Goal: Transaction & Acquisition: Book appointment/travel/reservation

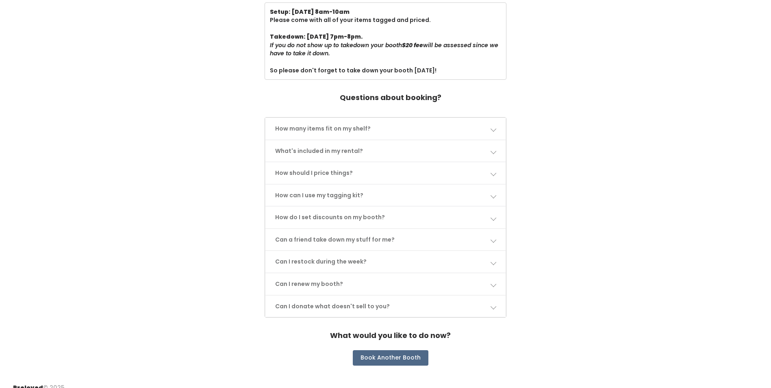
scroll to position [315, 0]
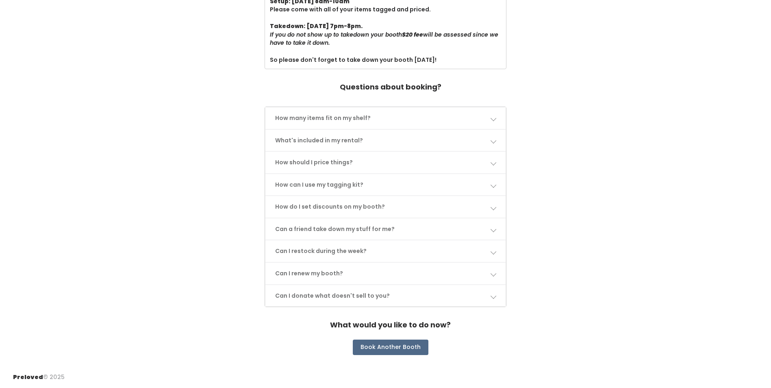
click at [306, 251] on link "Can I restock during the week?" at bounding box center [385, 251] width 240 height 22
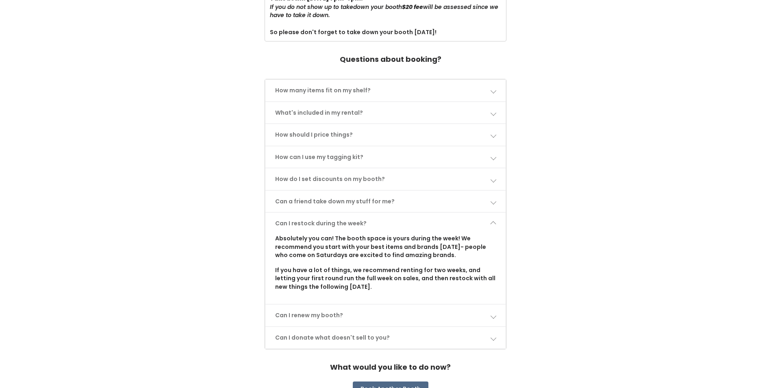
scroll to position [355, 0]
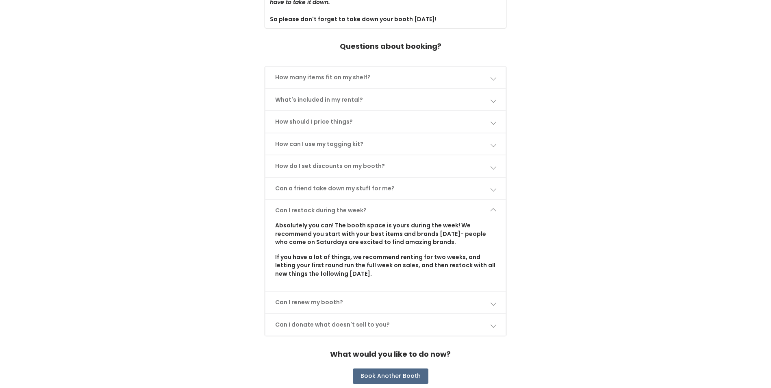
click at [311, 303] on link "Can I renew my booth?" at bounding box center [385, 302] width 240 height 22
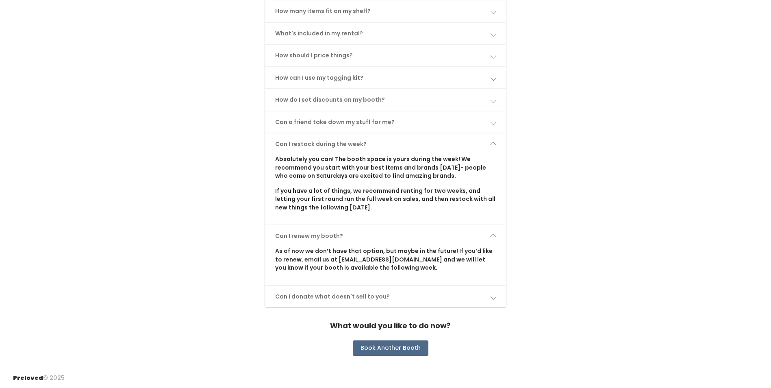
scroll to position [422, 0]
click at [388, 344] on button "Book Another Booth" at bounding box center [391, 346] width 76 height 15
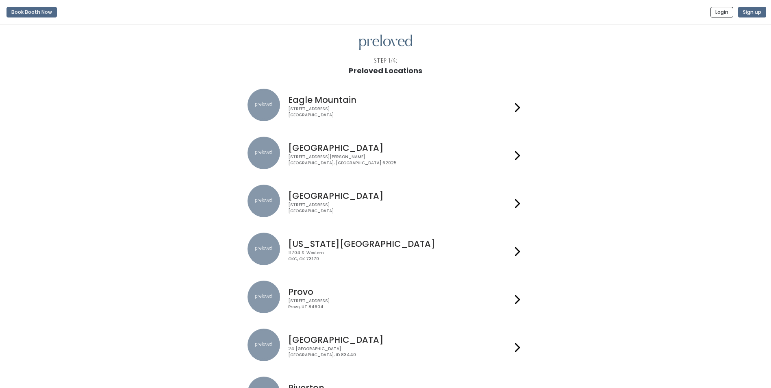
click at [311, 151] on h4 "[GEOGRAPHIC_DATA]" at bounding box center [400, 147] width 224 height 9
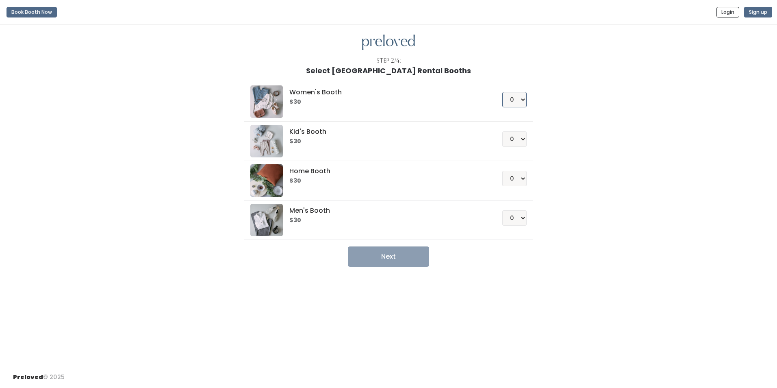
click at [523, 100] on select "0 1 2 3 4" at bounding box center [514, 99] width 24 height 15
select select "1"
click at [502, 92] on select "0 1 2 3 4" at bounding box center [514, 99] width 24 height 15
click at [390, 259] on button "Next" at bounding box center [388, 256] width 81 height 20
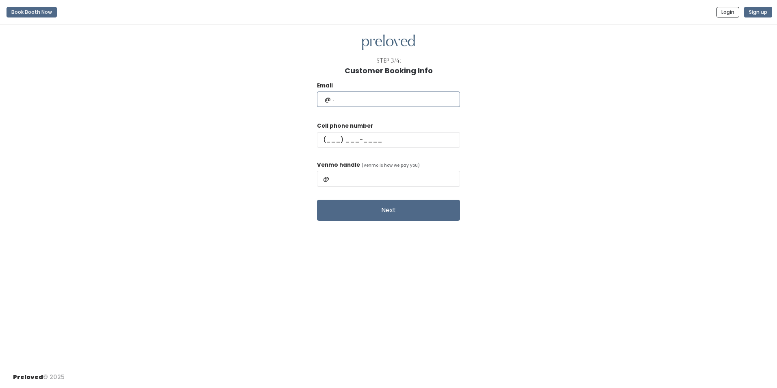
click at [356, 98] on input "text" at bounding box center [388, 98] width 143 height 15
type input "wendylholloway@gmail.com"
click at [348, 136] on input "text" at bounding box center [388, 139] width 143 height 15
type input "(618) 444-1551"
click at [377, 179] on input "text" at bounding box center [397, 178] width 125 height 15
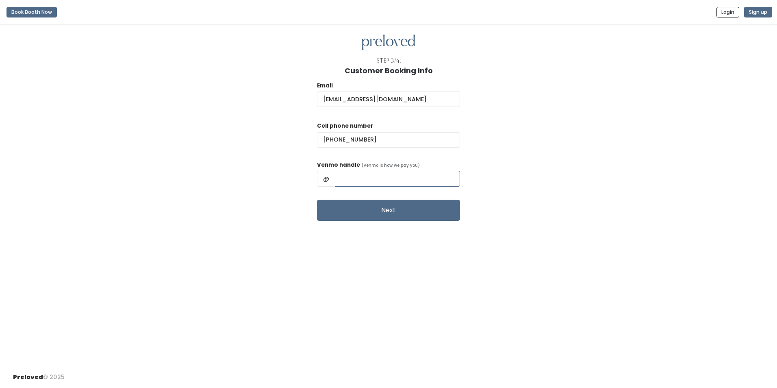
type input "Wendy Holloway@Wendy-Holloway-7"
click at [435, 176] on input "Wendy Holloway@Wendy-Holloway-7" at bounding box center [397, 178] width 125 height 15
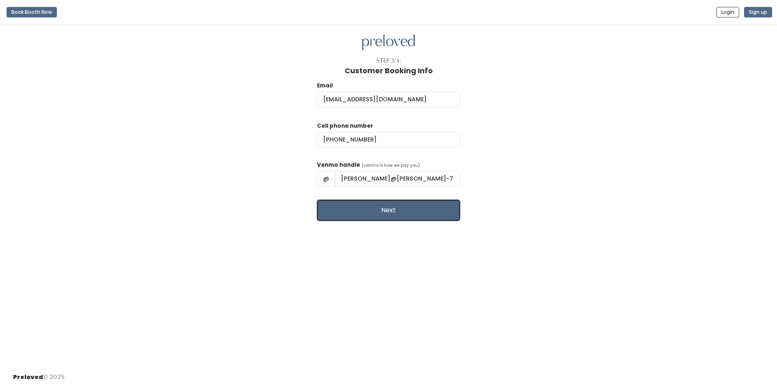
click at [379, 214] on button "Next" at bounding box center [388, 210] width 143 height 21
click at [387, 211] on button "Next" at bounding box center [388, 210] width 143 height 21
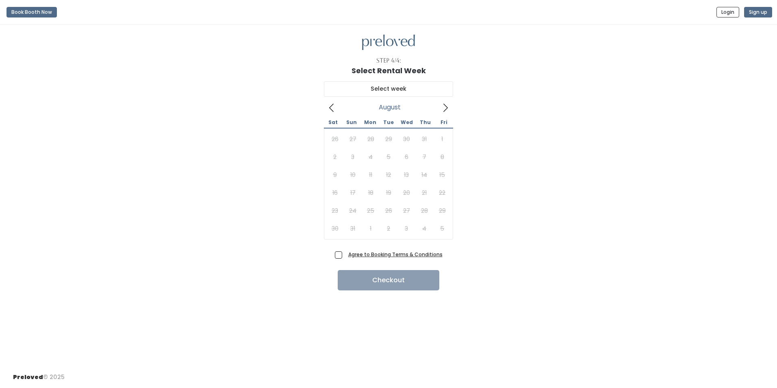
click at [345, 254] on span "Agree to Booking Terms & Conditions" at bounding box center [394, 254] width 98 height 8
click at [345, 254] on input "Agree to Booking Terms & Conditions" at bounding box center [347, 252] width 5 height 5
checkbox input "true"
click at [445, 108] on icon at bounding box center [445, 107] width 9 height 9
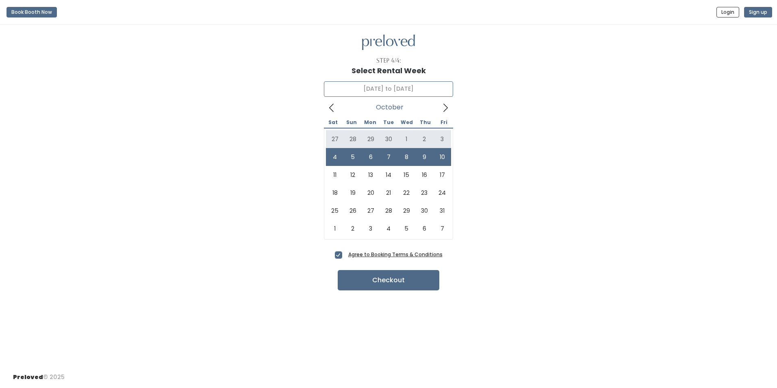
type input "[DATE] to [DATE]"
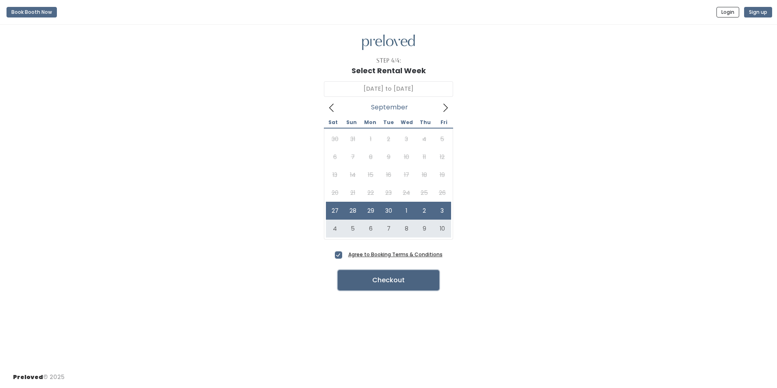
click at [397, 281] on button "Checkout" at bounding box center [389, 280] width 102 height 20
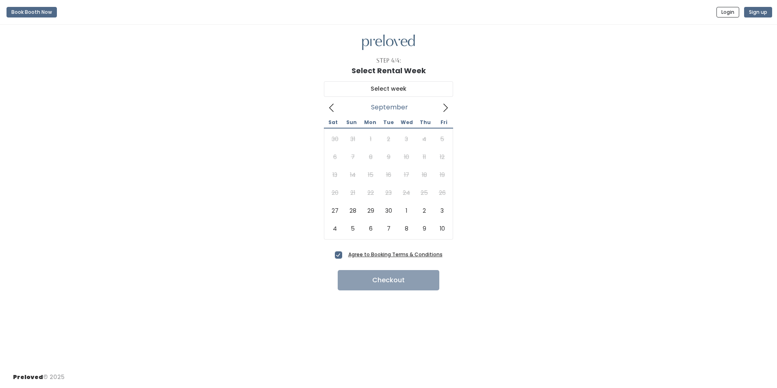
click at [445, 109] on icon at bounding box center [445, 107] width 9 height 9
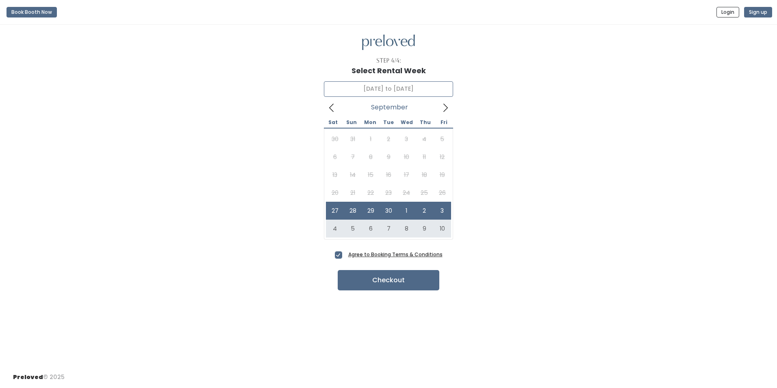
drag, startPoint x: 332, startPoint y: 208, endPoint x: 334, endPoint y: 227, distance: 18.4
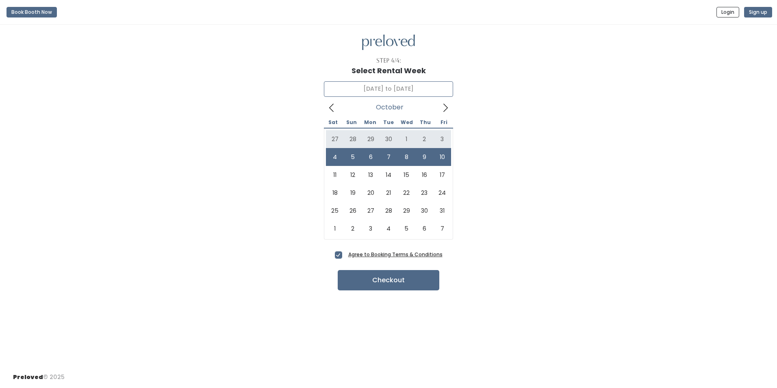
type input "[DATE] to [DATE]"
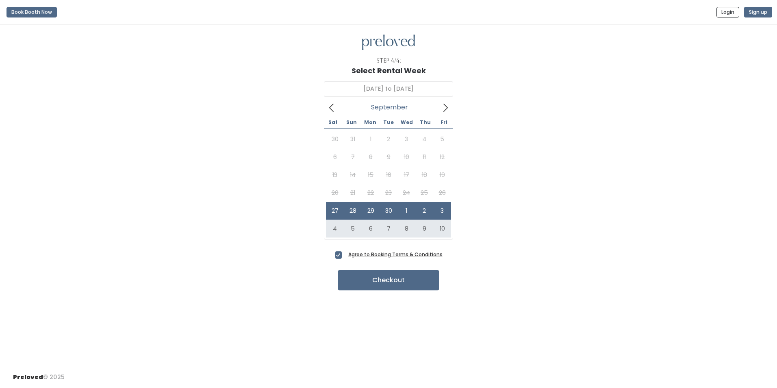
click at [511, 231] on div "[DATE] to October [DATE] Sun Mon Tue Wed Thu Fri 30 31 1 2 3 4 5 6 7 8 9 10 11 …" at bounding box center [388, 162] width 751 height 174
